Goal: Use online tool/utility: Utilize a website feature to perform a specific function

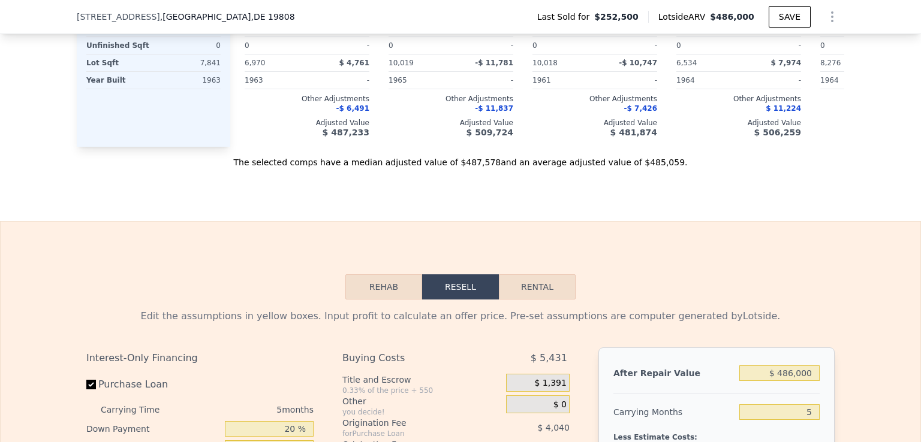
scroll to position [1733, 0]
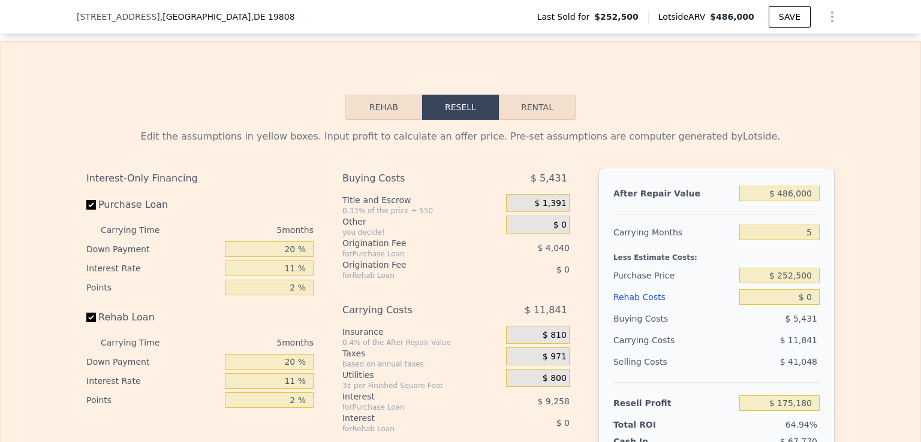
click at [521, 120] on button "Rental" at bounding box center [537, 107] width 77 height 25
select select "30"
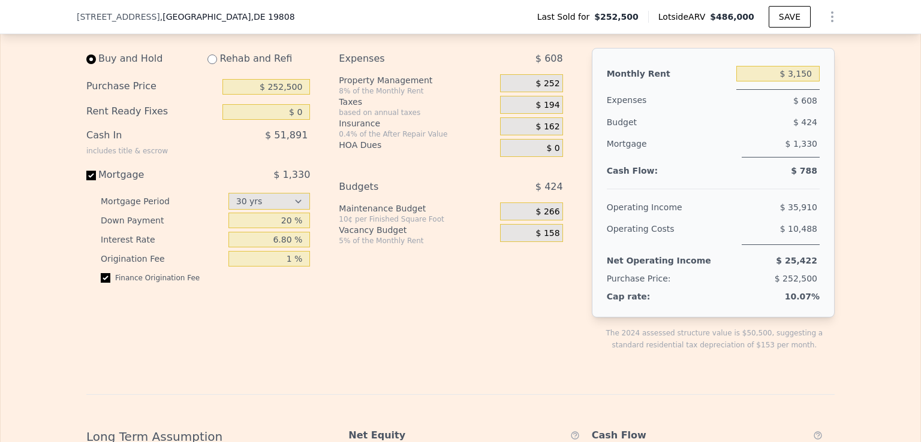
scroll to position [1793, 0]
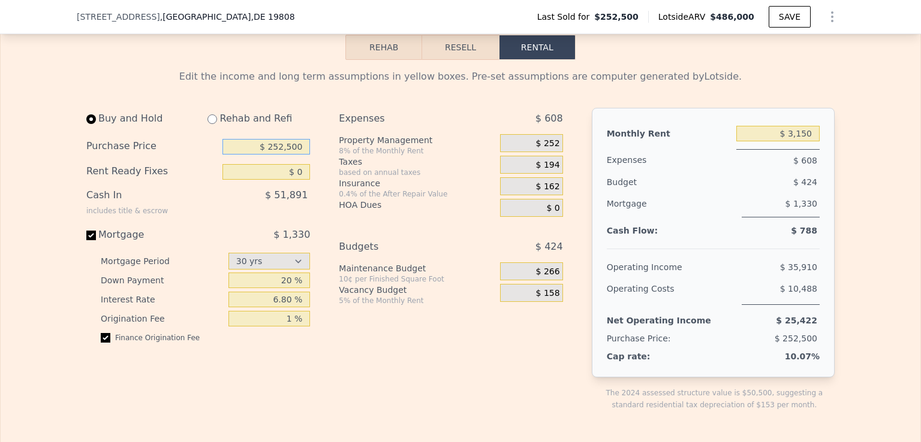
click at [285, 154] on input "$ 252,500" at bounding box center [266, 147] width 88 height 16
drag, startPoint x: 300, startPoint y: 162, endPoint x: 246, endPoint y: 162, distance: 53.9
click at [246, 155] on input "$ 252,500" at bounding box center [266, 147] width 88 height 16
type input "$ 335,000"
click at [791, 141] on input "$ 3,150" at bounding box center [777, 134] width 83 height 16
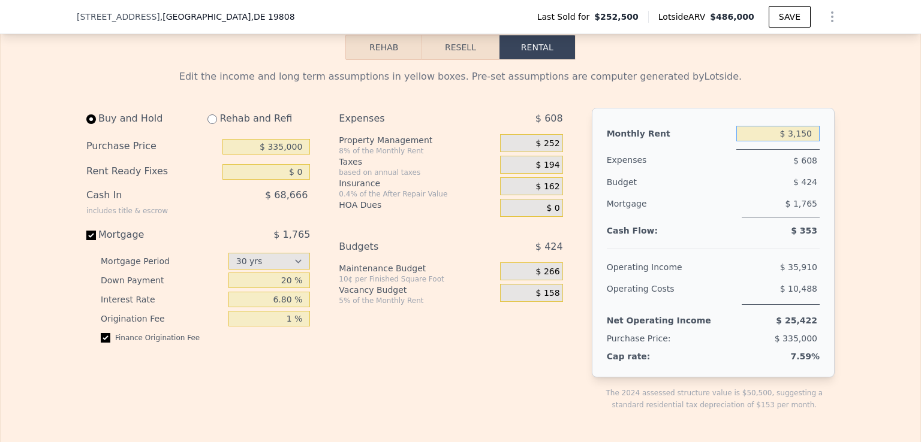
click at [800, 141] on input "$ 3,150" at bounding box center [777, 134] width 83 height 16
type input "$ 2,400"
click at [521, 379] on div "Expenses $ 548 Property Management 8% of the Monthly Rent $ 192 Taxes based on …" at bounding box center [455, 269] width 233 height 322
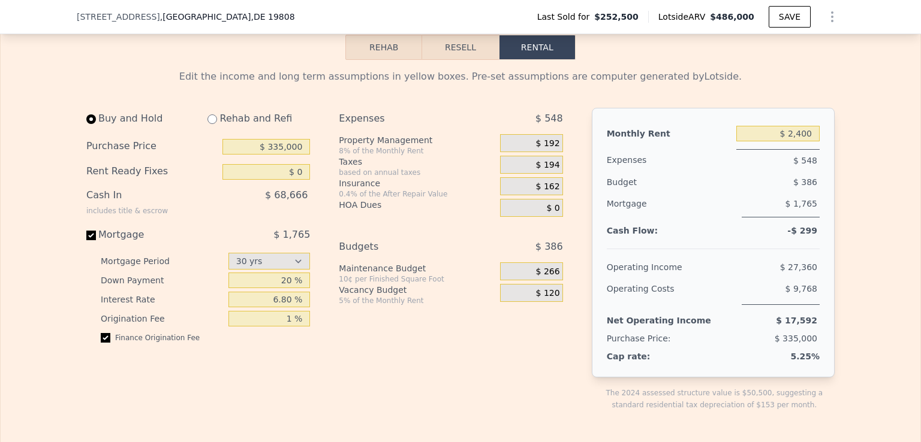
click at [547, 299] on span "$ 120" at bounding box center [548, 293] width 24 height 11
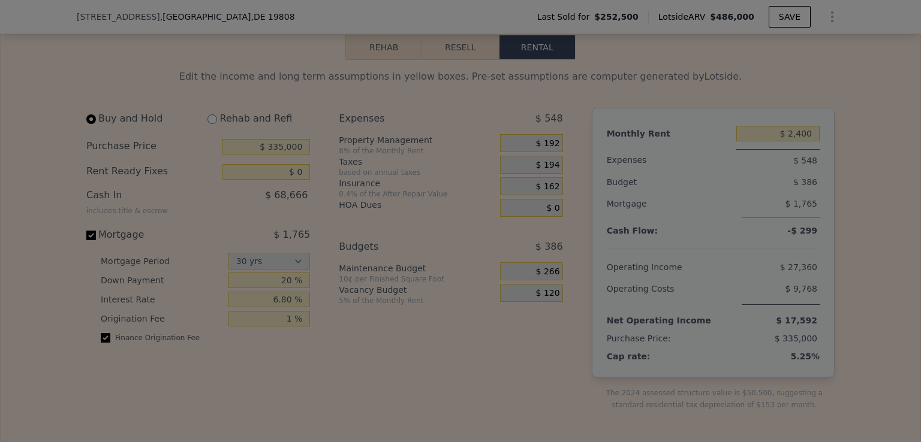
click at [547, 310] on div at bounding box center [460, 221] width 921 height 442
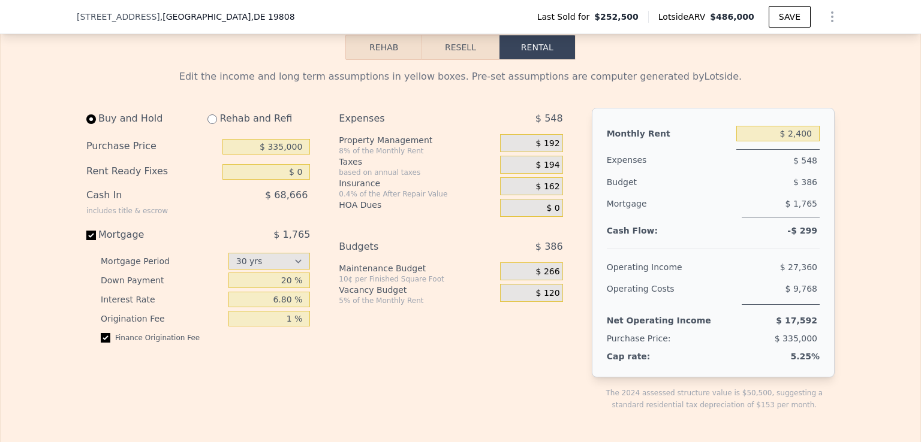
click at [545, 299] on span "$ 120" at bounding box center [548, 293] width 24 height 11
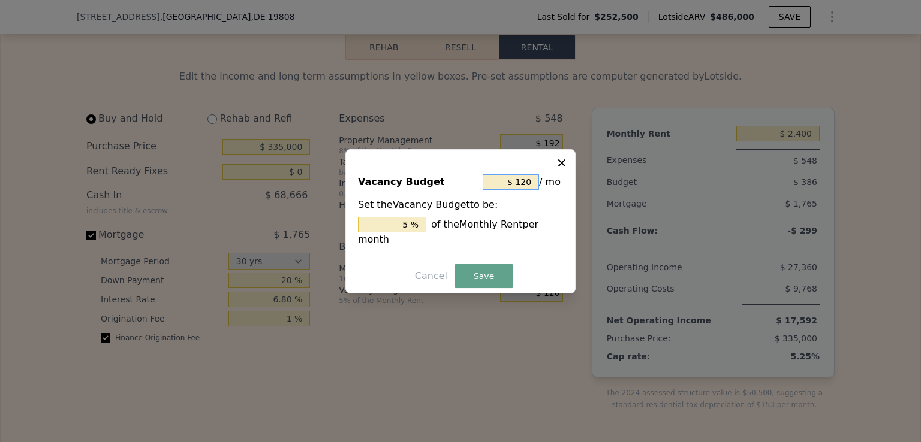
click at [523, 190] on input "$ 120" at bounding box center [510, 182] width 56 height 16
type input "$ 0"
type input "0 %"
type input "$ 0"
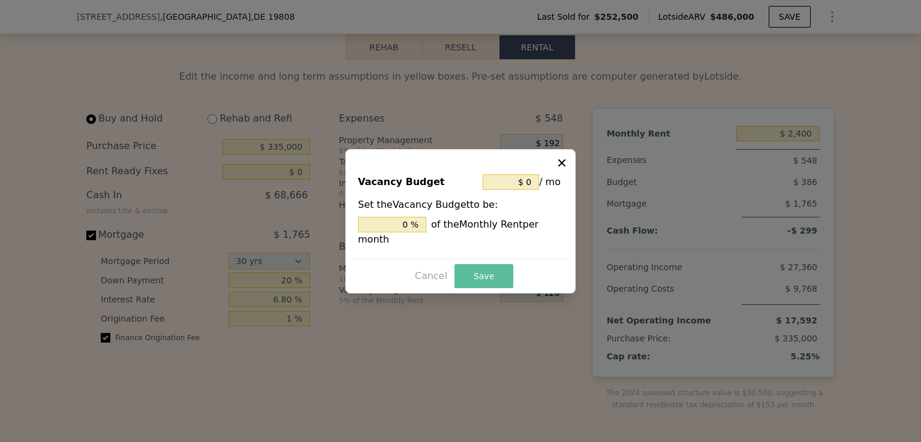
click at [475, 269] on button "Save" at bounding box center [483, 276] width 59 height 24
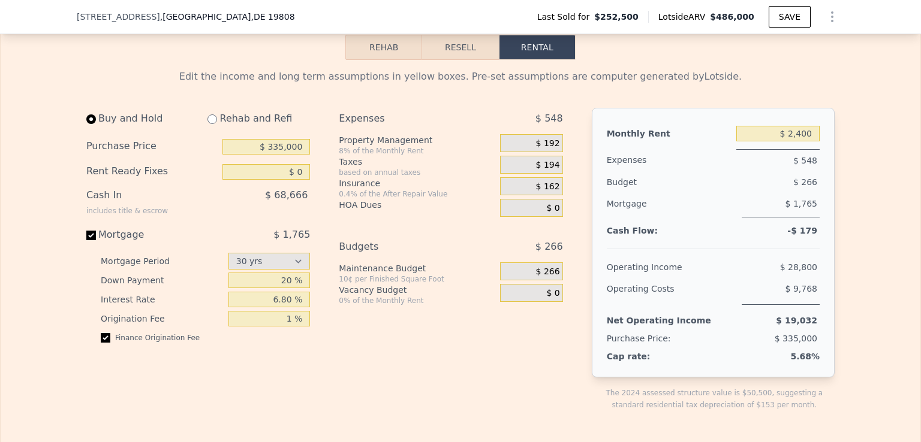
click at [545, 149] on span "$ 192" at bounding box center [548, 143] width 24 height 11
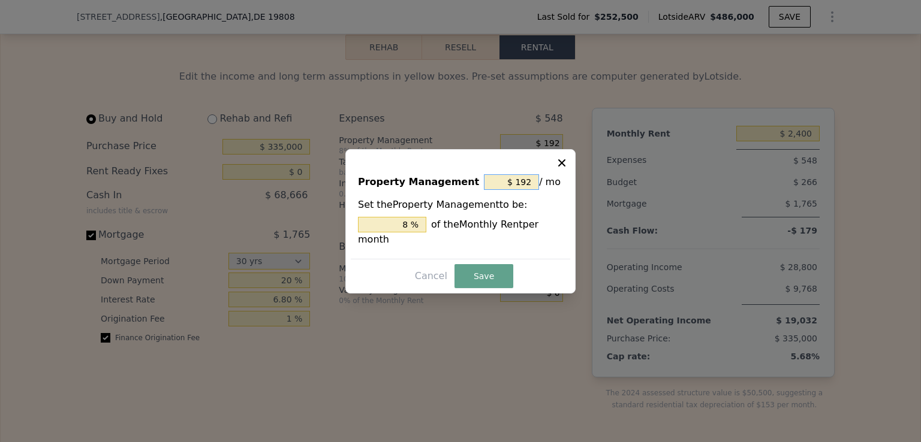
click at [521, 189] on input "$ 192" at bounding box center [511, 182] width 55 height 16
type input "$ 0"
type input "0 %"
type input "$ 0"
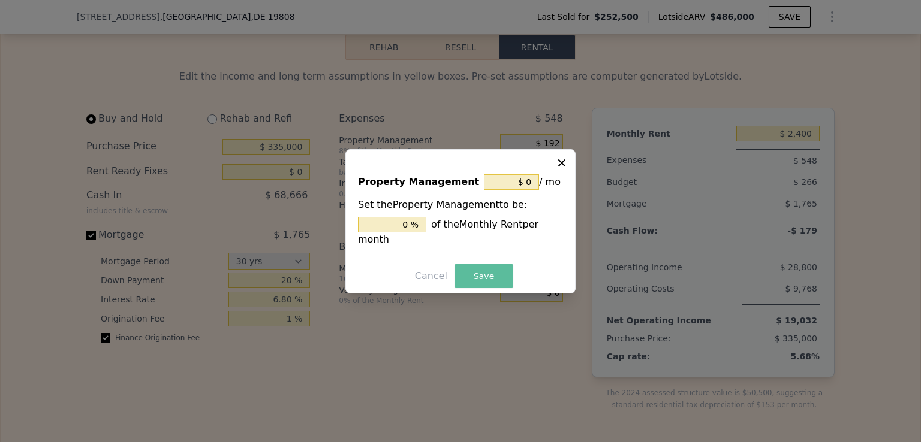
click at [479, 277] on button "Save" at bounding box center [483, 276] width 59 height 24
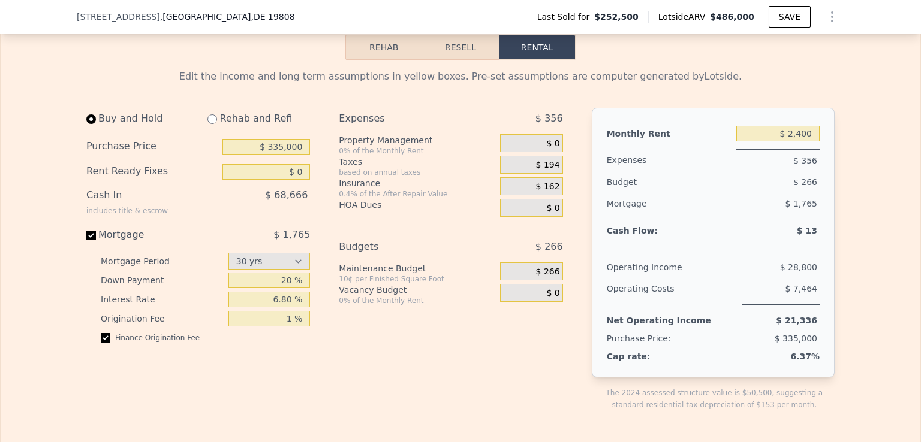
click at [469, 386] on div "Expenses $ 356 Property Management 0% of the Monthly Rent $ 0 Taxes based on an…" at bounding box center [455, 269] width 233 height 322
click at [803, 141] on input "$ 2,400" at bounding box center [777, 134] width 83 height 16
type input "$ 3,150"
